Goal: Information Seeking & Learning: Learn about a topic

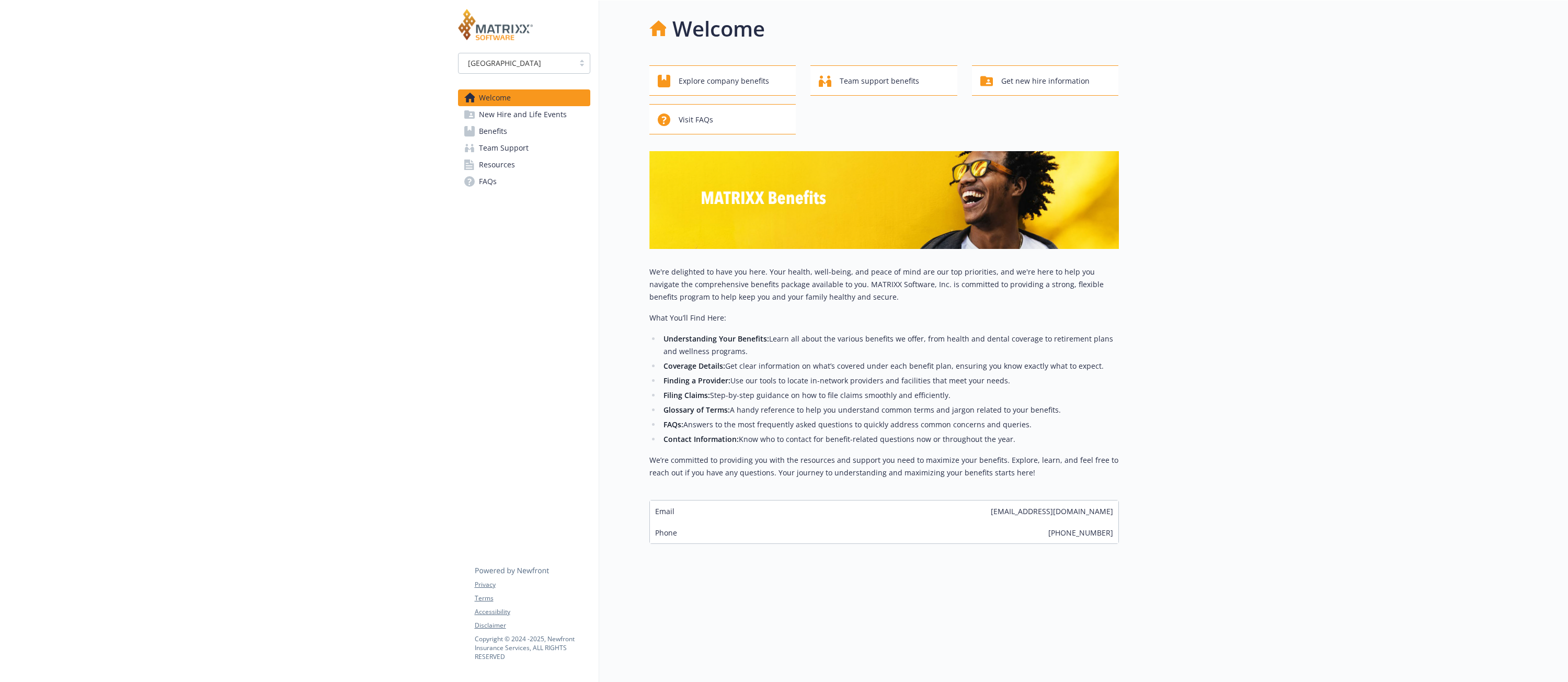
click at [717, 396] on li "Filing Claims: Step-by-step guidance on how to file claims smoothly and efficie…" at bounding box center [890, 395] width 458 height 13
click at [174, 303] on div at bounding box center [225, 342] width 450 height 682
click at [491, 133] on span "Benefits" at bounding box center [493, 131] width 28 height 16
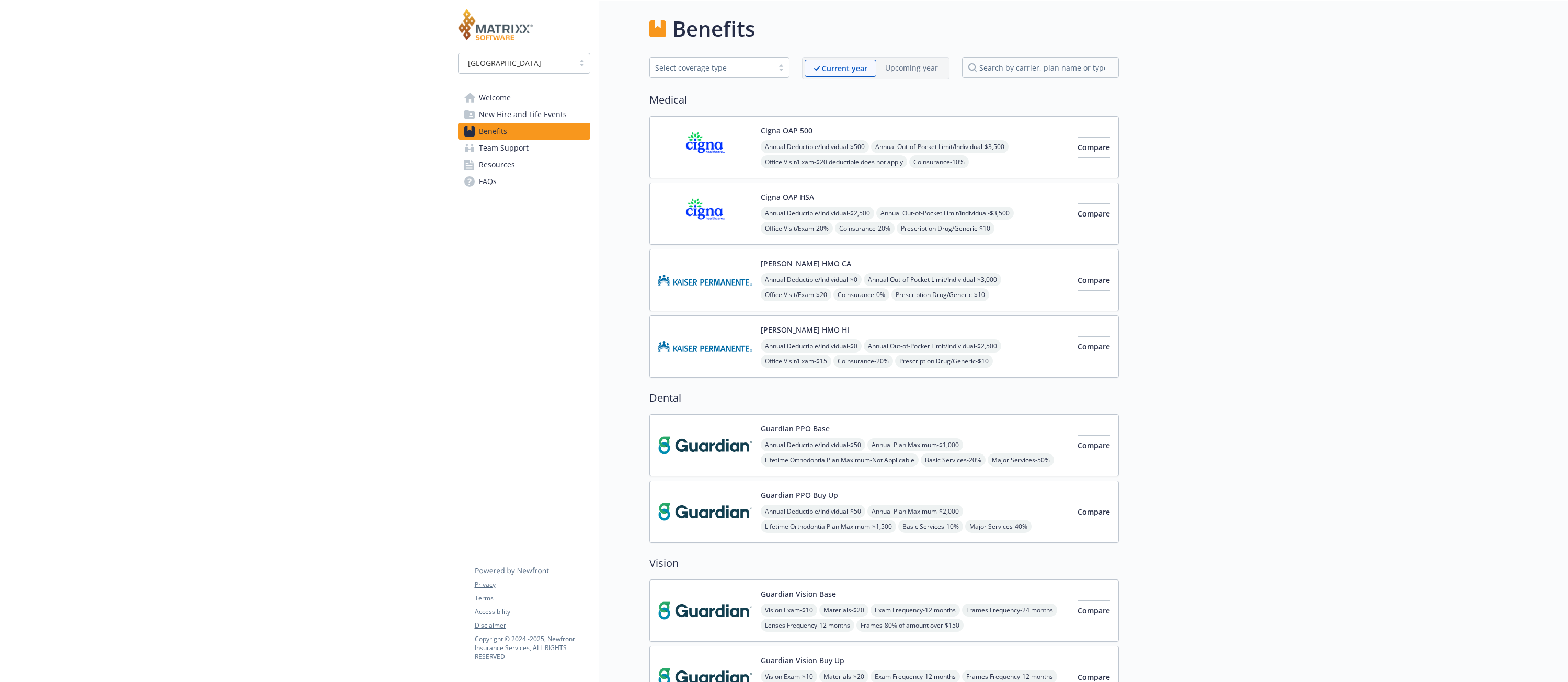
click at [499, 168] on span "Resources" at bounding box center [497, 164] width 36 height 16
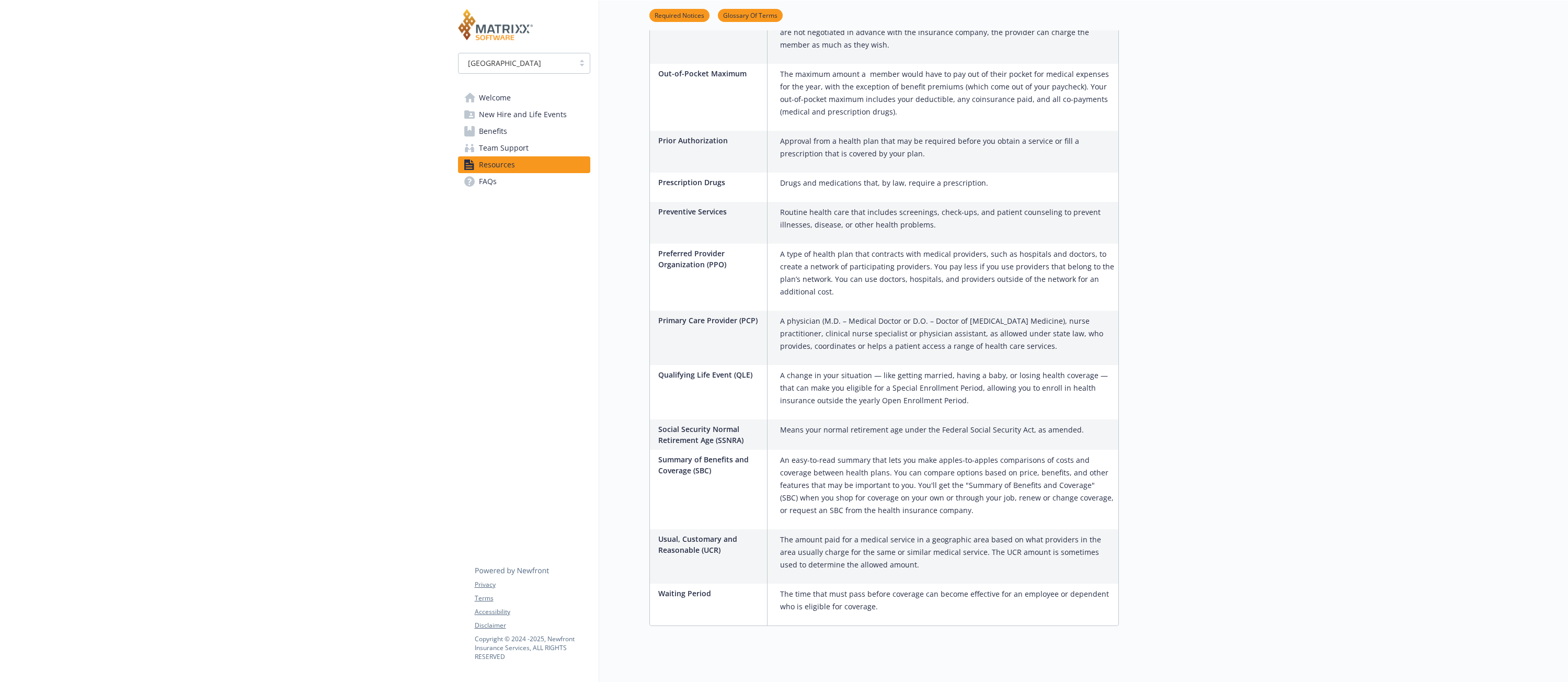
scroll to position [1619, 0]
click at [492, 141] on span "Team Support" at bounding box center [504, 147] width 50 height 16
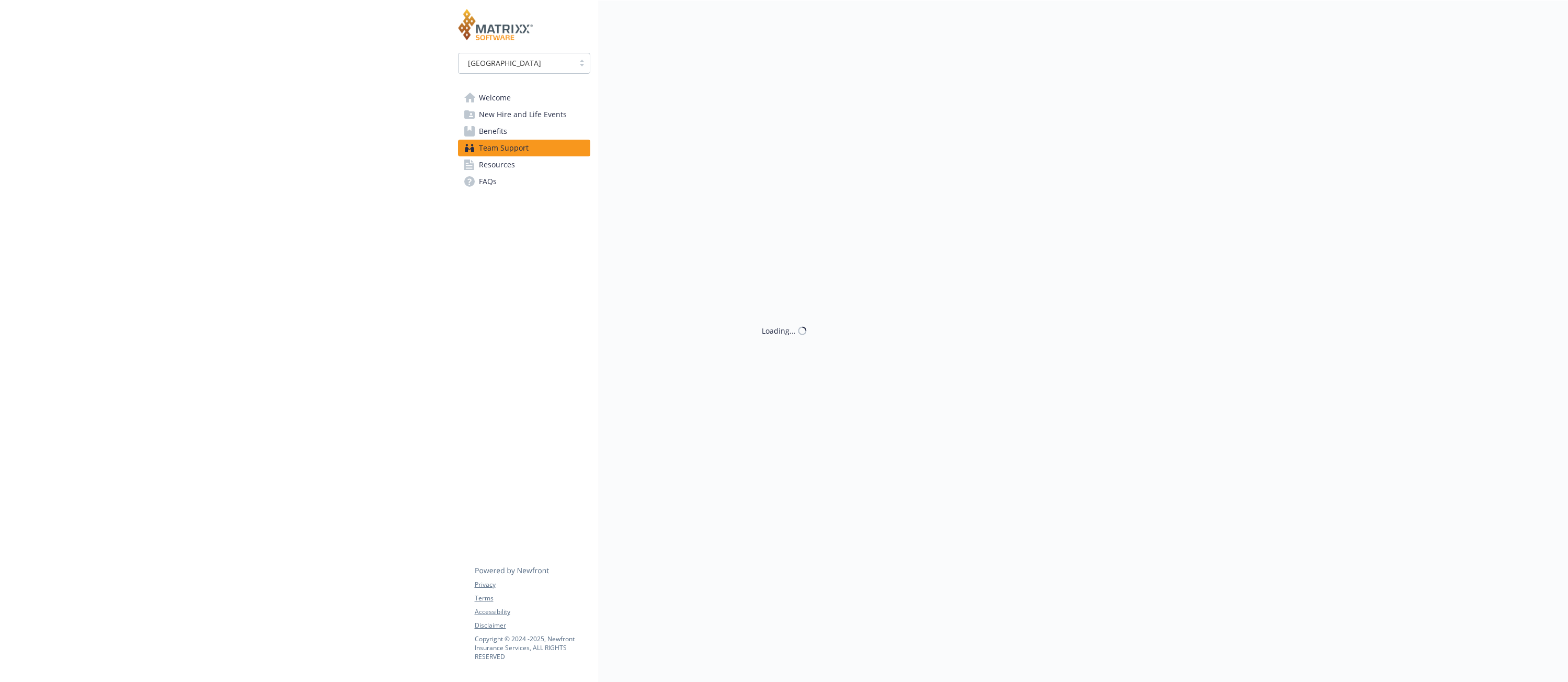
scroll to position [9, 0]
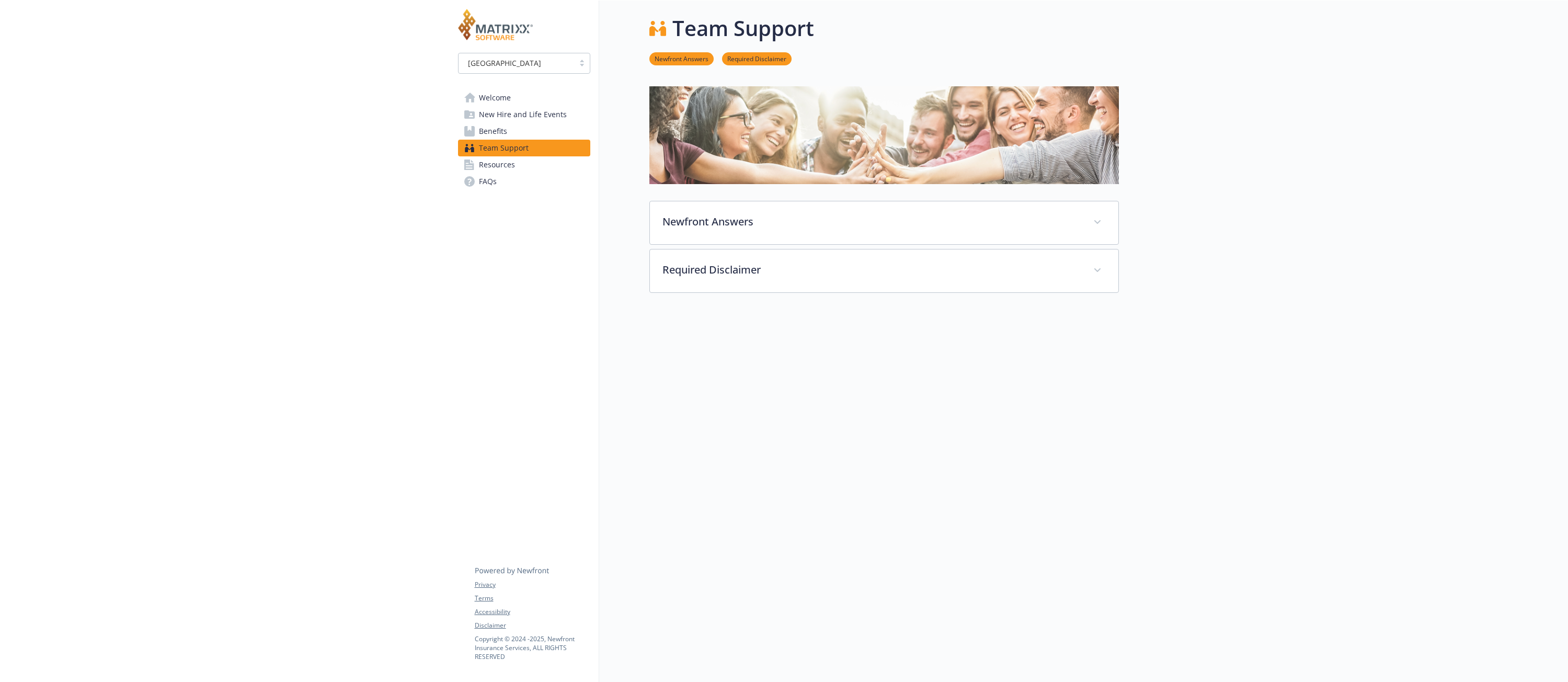
click at [488, 138] on span "Benefits" at bounding box center [493, 131] width 28 height 16
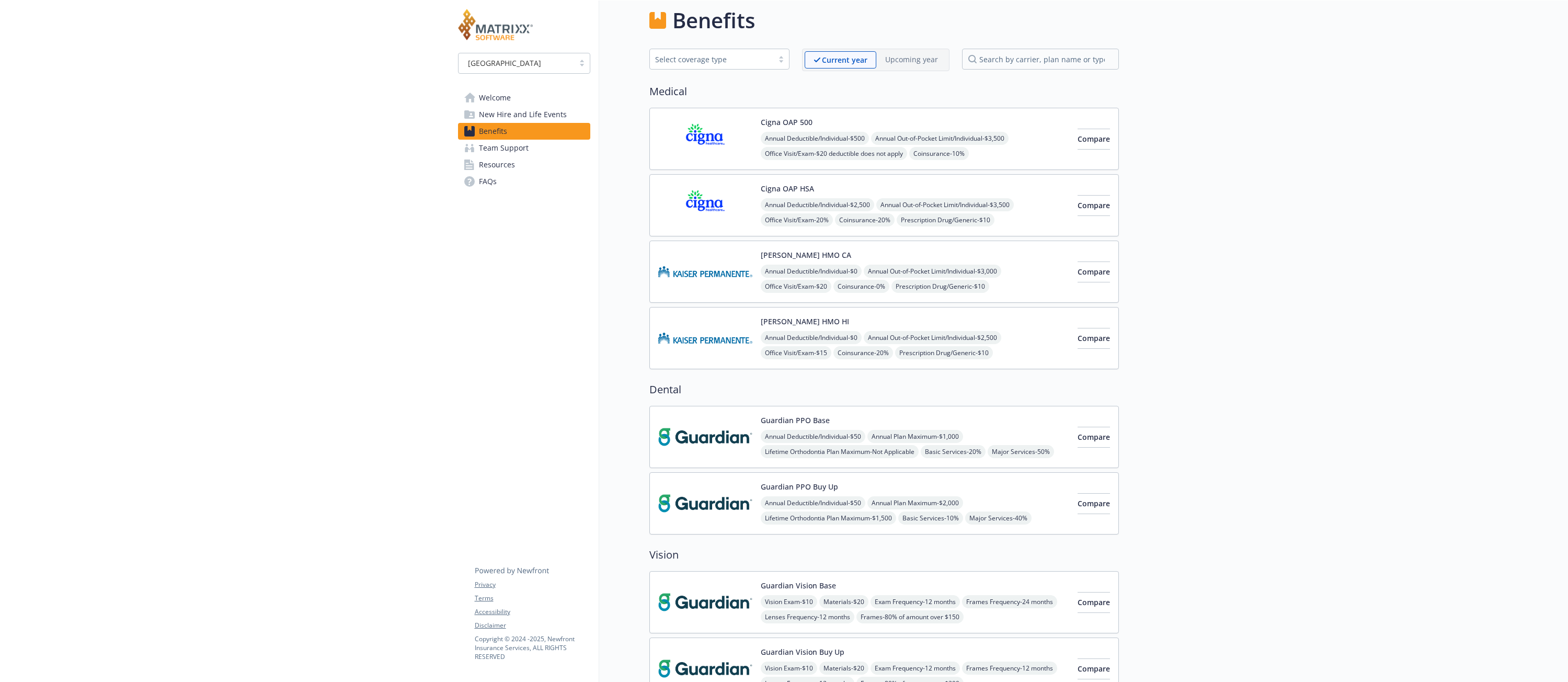
click at [516, 118] on span "New Hire and Life Events" at bounding box center [523, 114] width 88 height 16
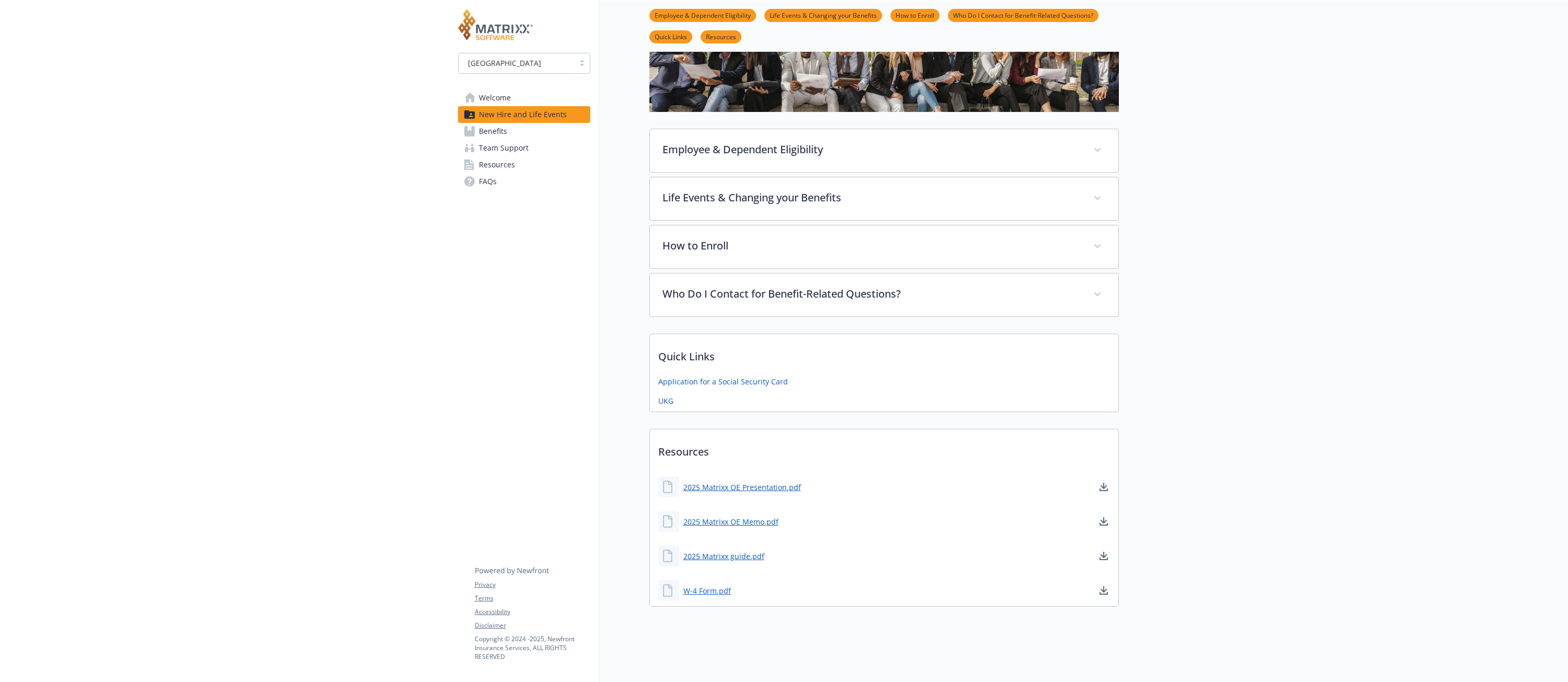
scroll to position [102, 0]
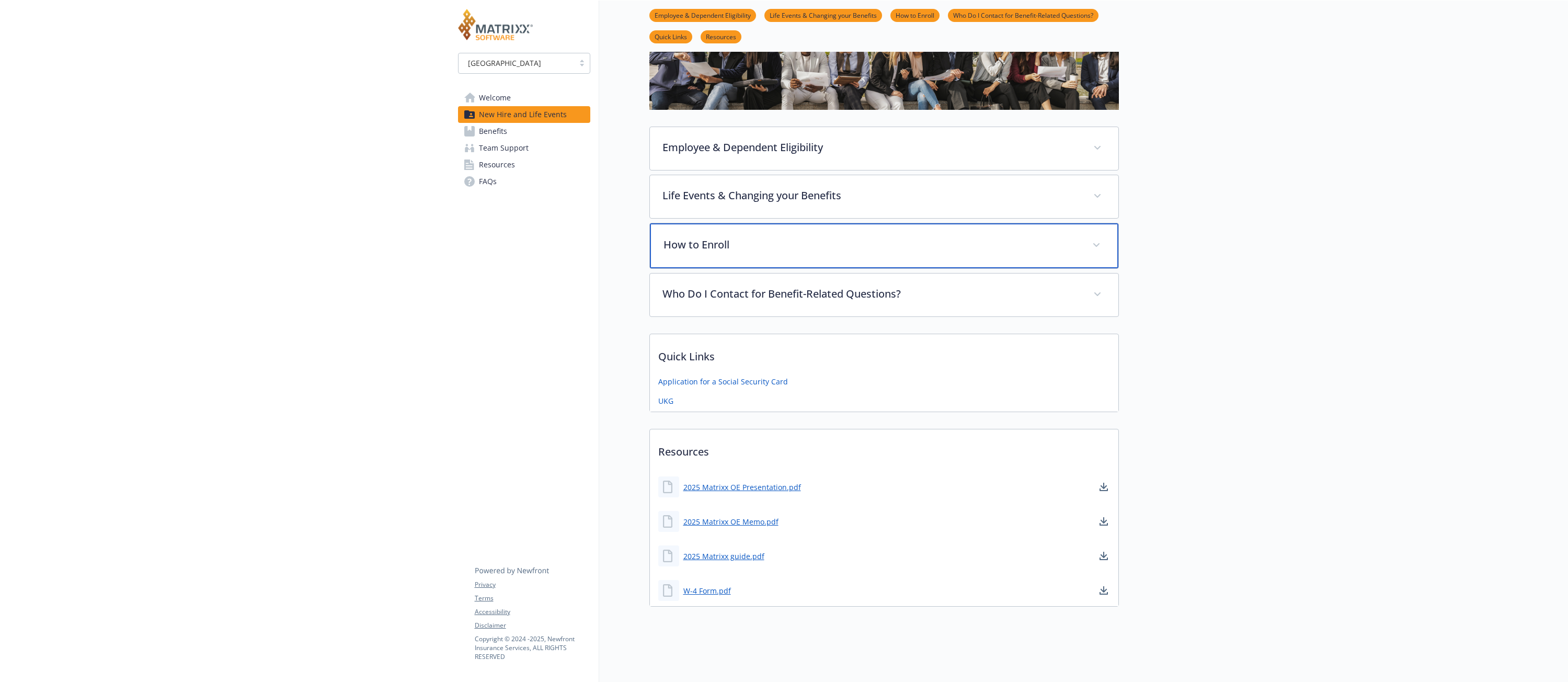
click at [702, 237] on p "How to Enroll" at bounding box center [872, 245] width 416 height 16
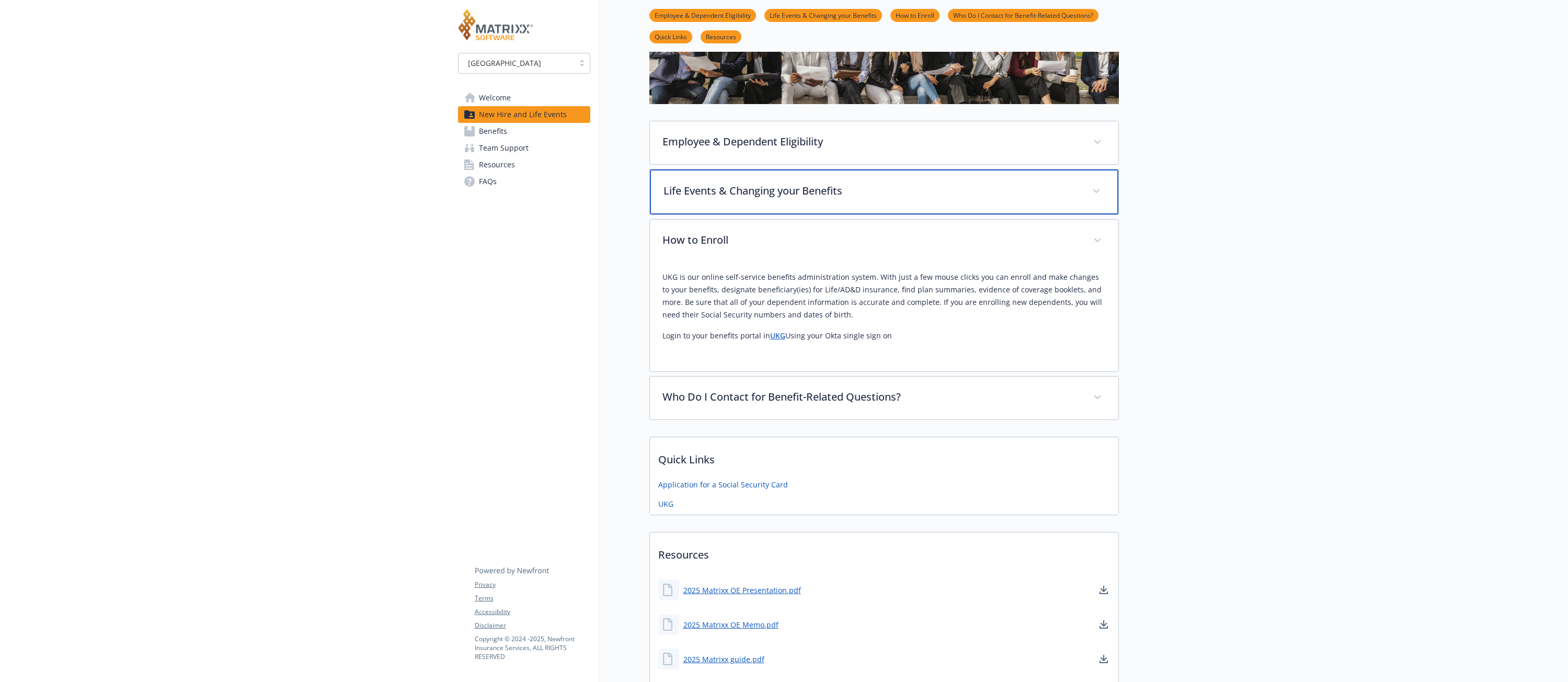
click at [720, 212] on div "Life Events & Changing your Benefits" at bounding box center [884, 192] width 469 height 45
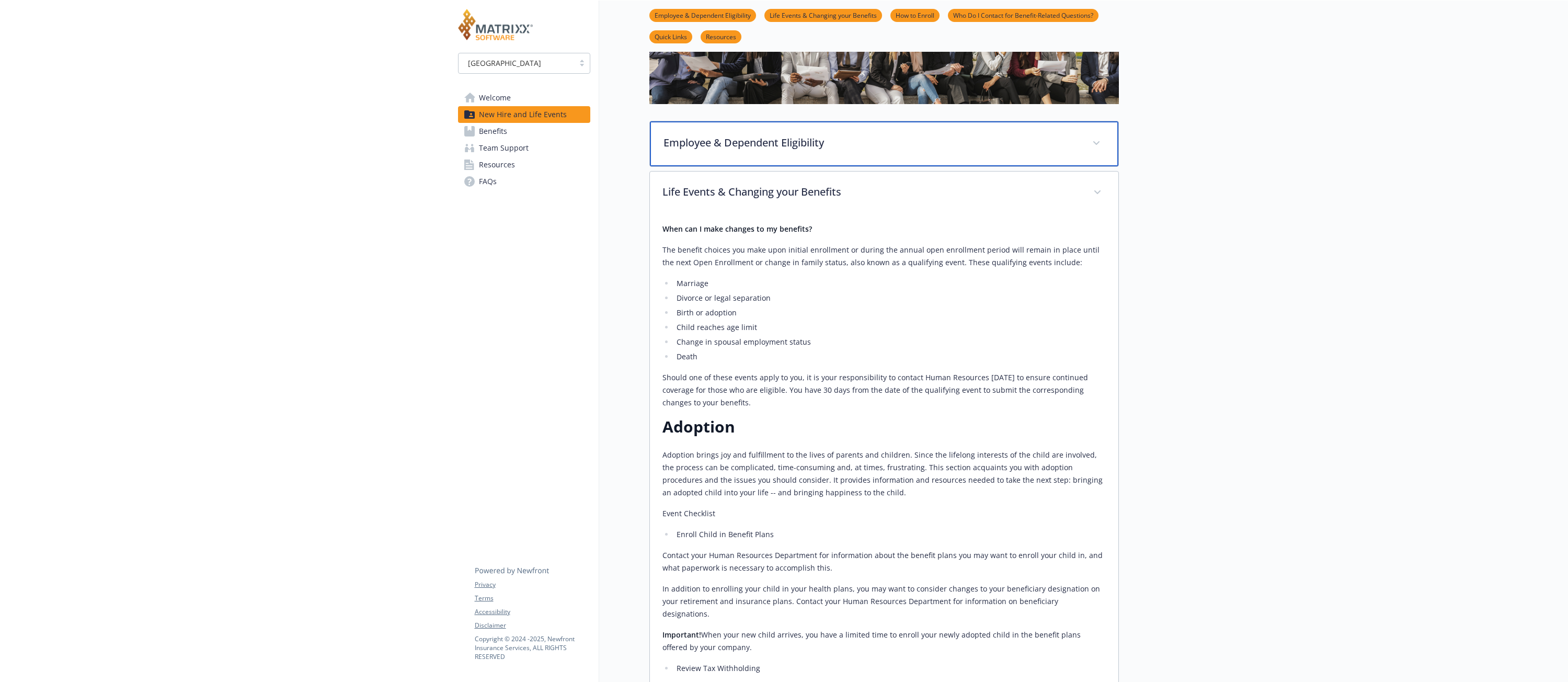
click at [710, 142] on p "Employee & Dependent Eligibility" at bounding box center [872, 143] width 416 height 16
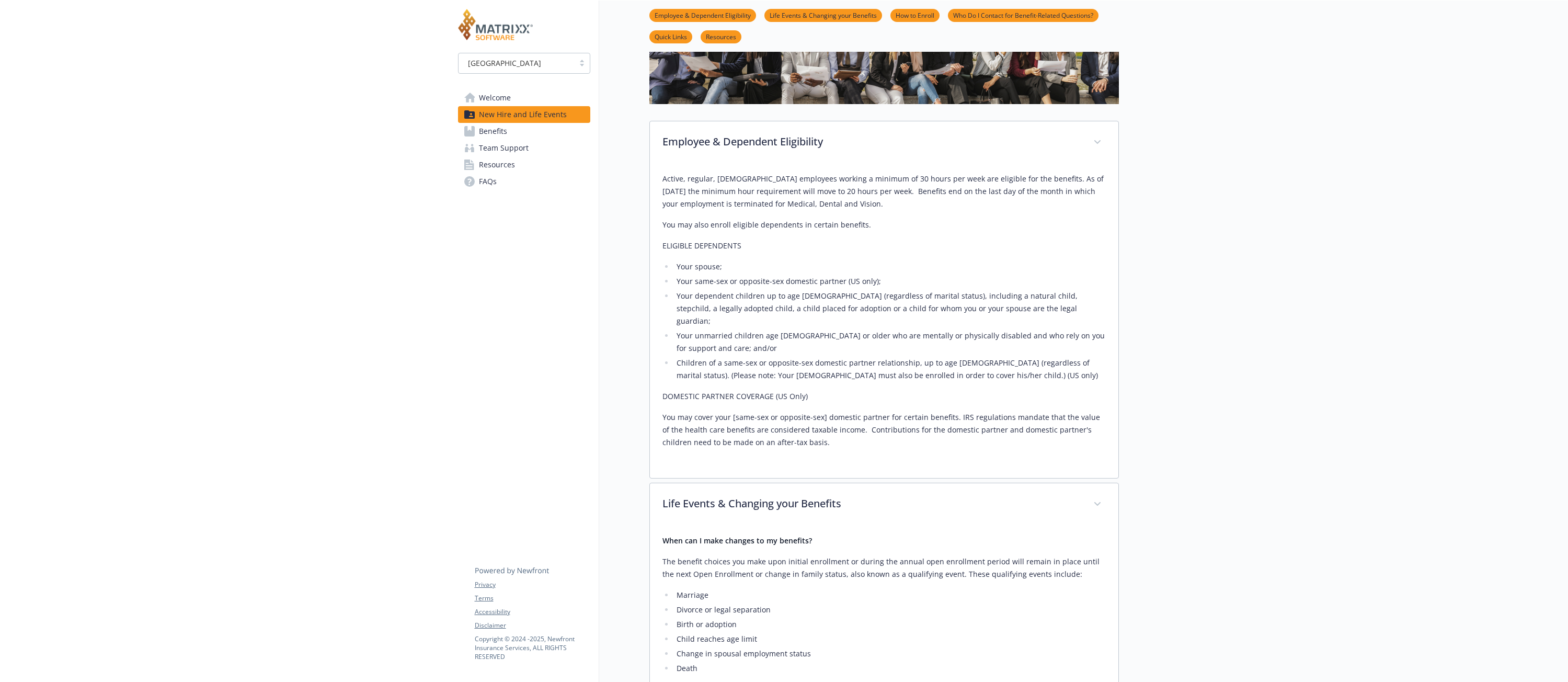
click at [501, 85] on div "[GEOGRAPHIC_DATA] Welcome New Hire and Life Events Benefits Team Support Resour…" at bounding box center [523, 121] width 132 height 137
click at [486, 101] on span "Welcome" at bounding box center [495, 97] width 32 height 16
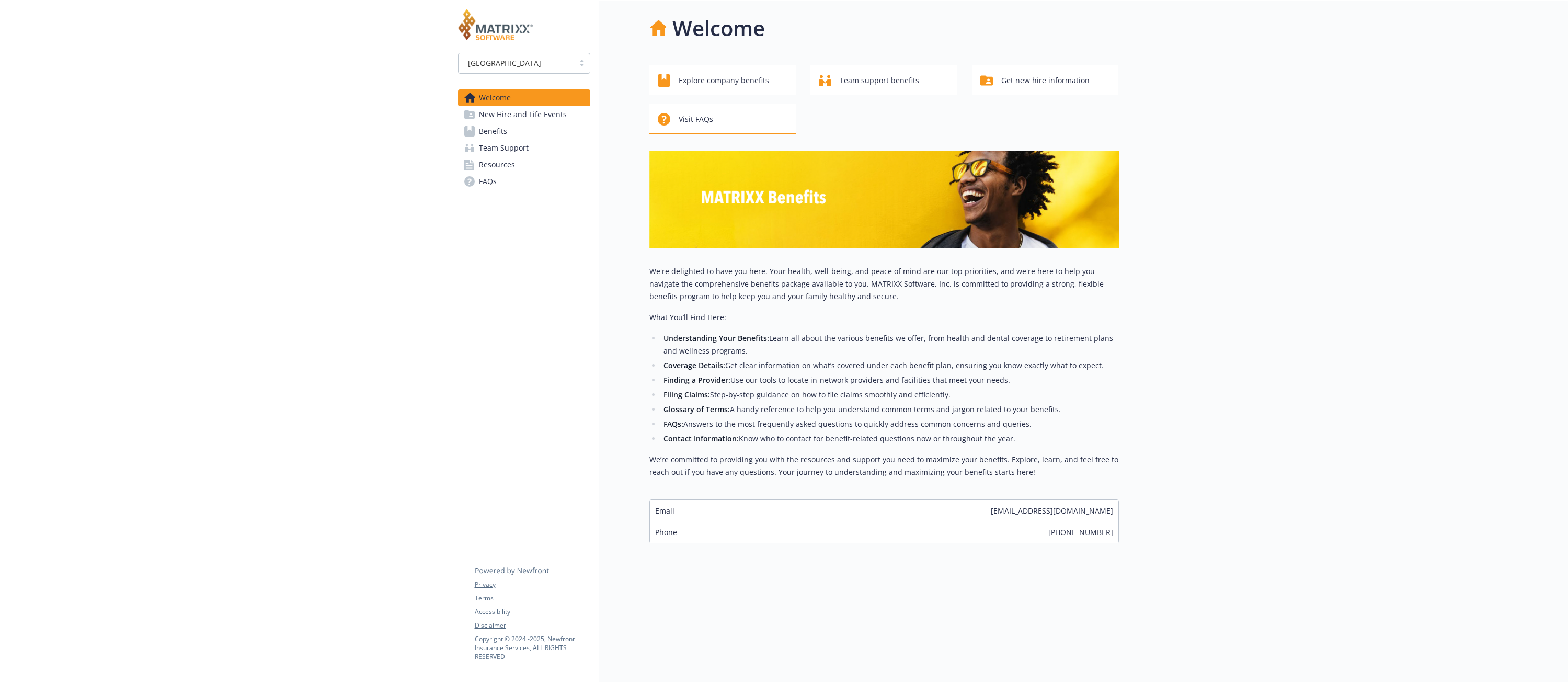
click at [738, 359] on li "Coverage Details: Get clear information on what’s covered under each benefit pl…" at bounding box center [890, 365] width 458 height 13
